Goal: Check status: Check status

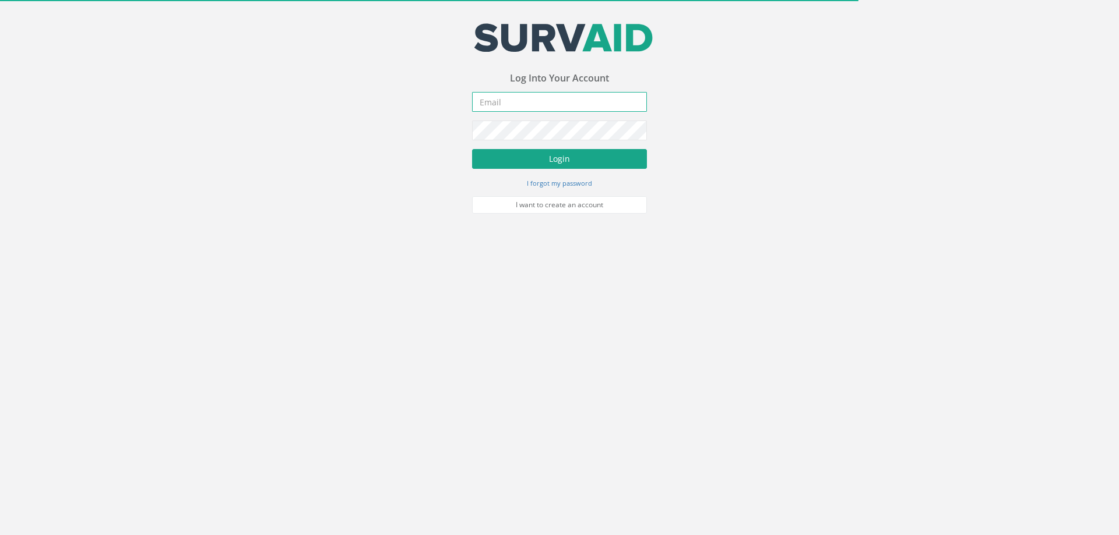
type input "[PERSON_NAME][EMAIL_ADDRESS][PERSON_NAME][DOMAIN_NAME]"
click at [542, 160] on button "Login" at bounding box center [559, 159] width 175 height 20
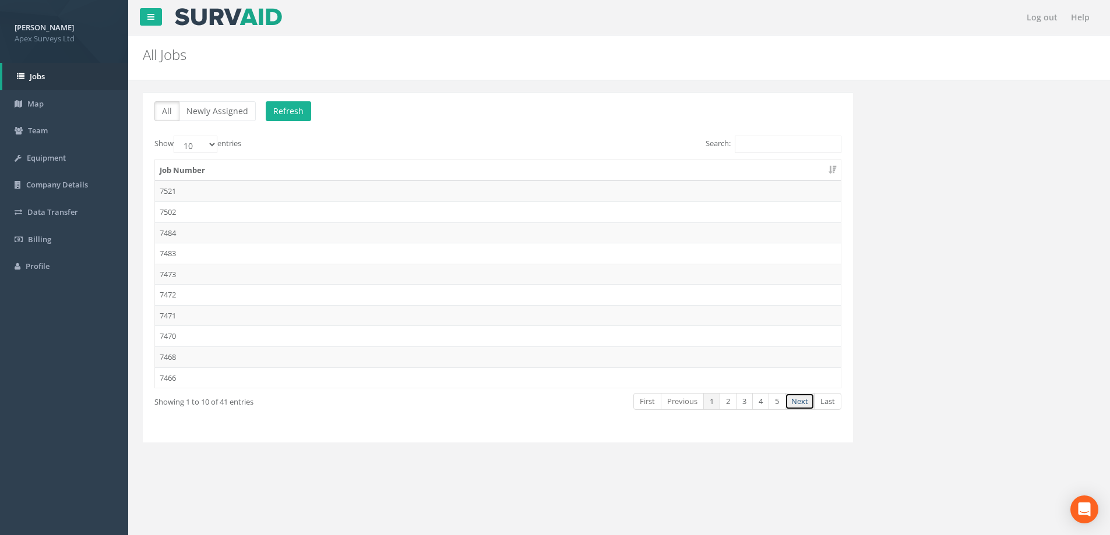
click at [801, 403] on link "Next" at bounding box center [800, 401] width 30 height 17
click at [168, 191] on td "7465" at bounding box center [498, 191] width 686 height 21
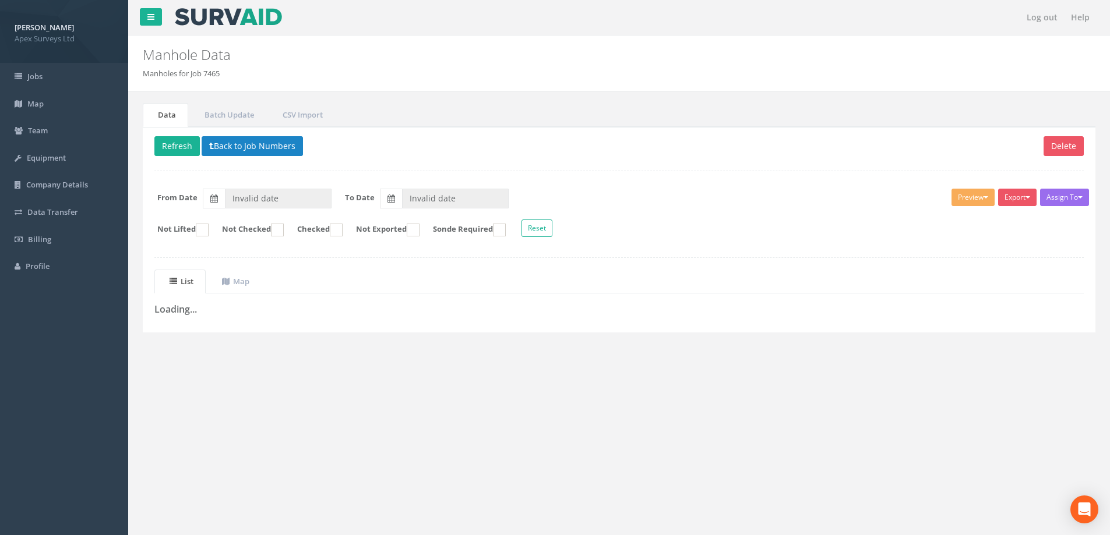
drag, startPoint x: 239, startPoint y: 385, endPoint x: 239, endPoint y: 302, distance: 82.7
click at [239, 383] on div "Log out Help Manhole Data Manholes for Job 7465 × There was an error fetching t…" at bounding box center [619, 349] width 982 height 699
click at [234, 147] on button "Back to Job Numbers" at bounding box center [252, 146] width 101 height 20
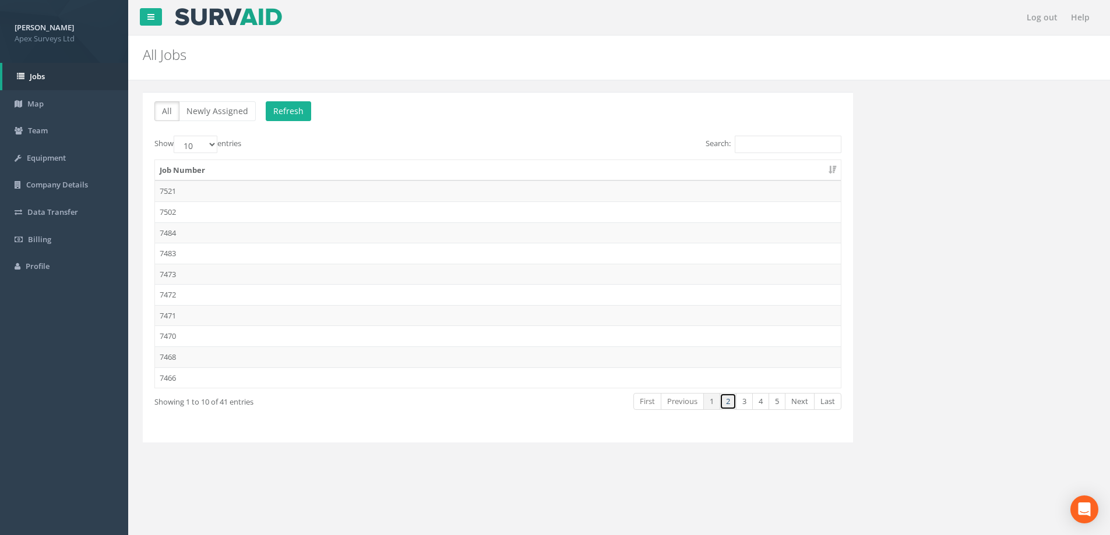
click at [725, 404] on link "2" at bounding box center [728, 401] width 17 height 17
click at [165, 210] on td "7464" at bounding box center [498, 212] width 686 height 21
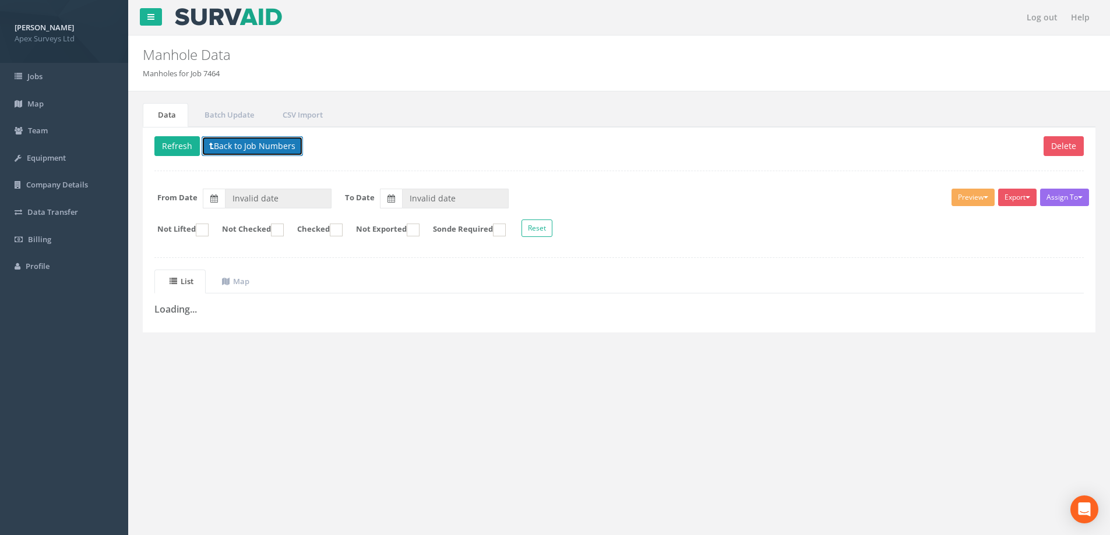
click at [234, 144] on button "Back to Job Numbers" at bounding box center [252, 146] width 101 height 20
